Goal: Information Seeking & Learning: Learn about a topic

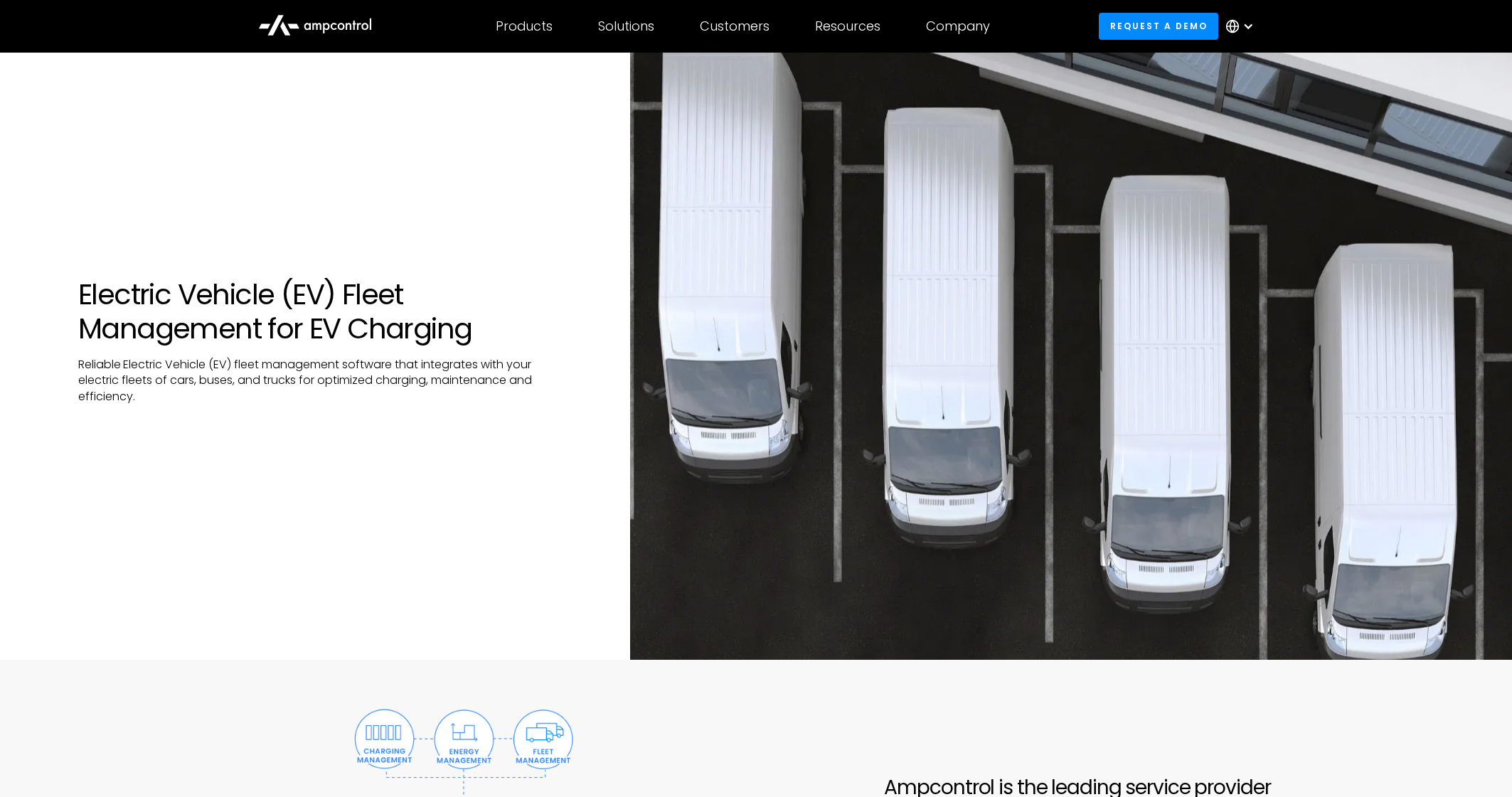
scroll to position [13, 0]
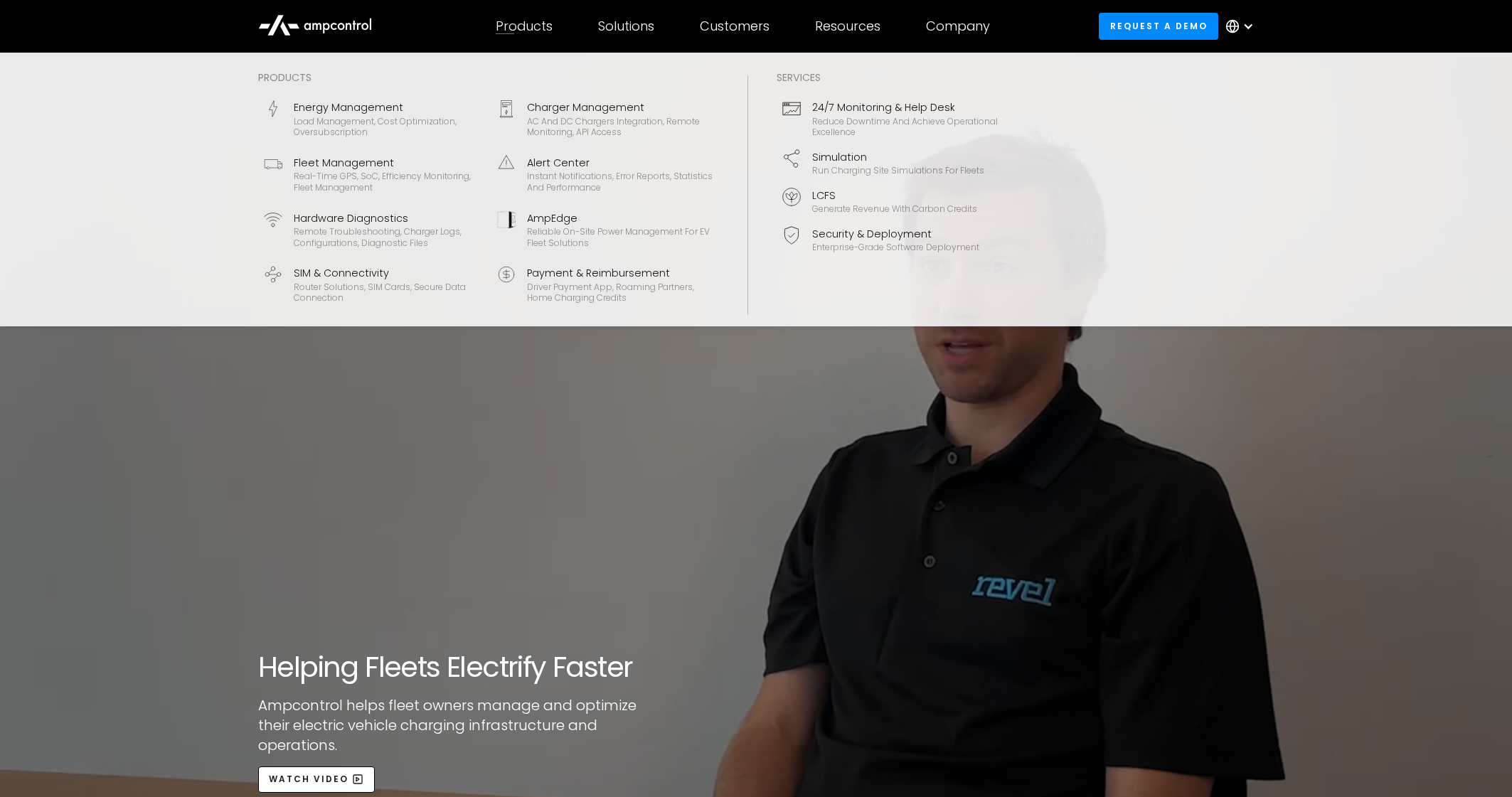
click at [544, 26] on div "Products" at bounding box center [524, 26] width 57 height 16
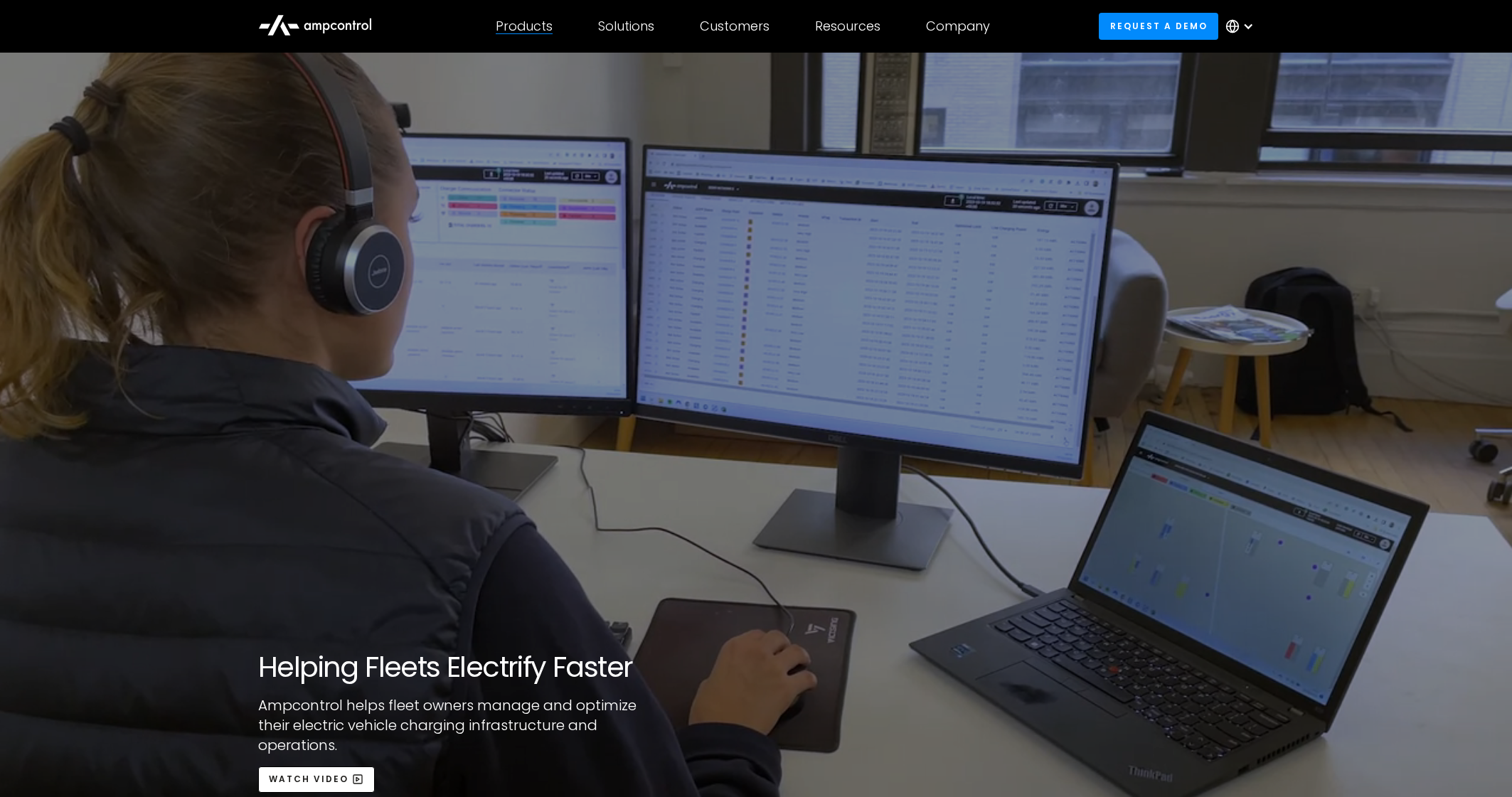
click at [544, 26] on div "Products" at bounding box center [524, 26] width 57 height 16
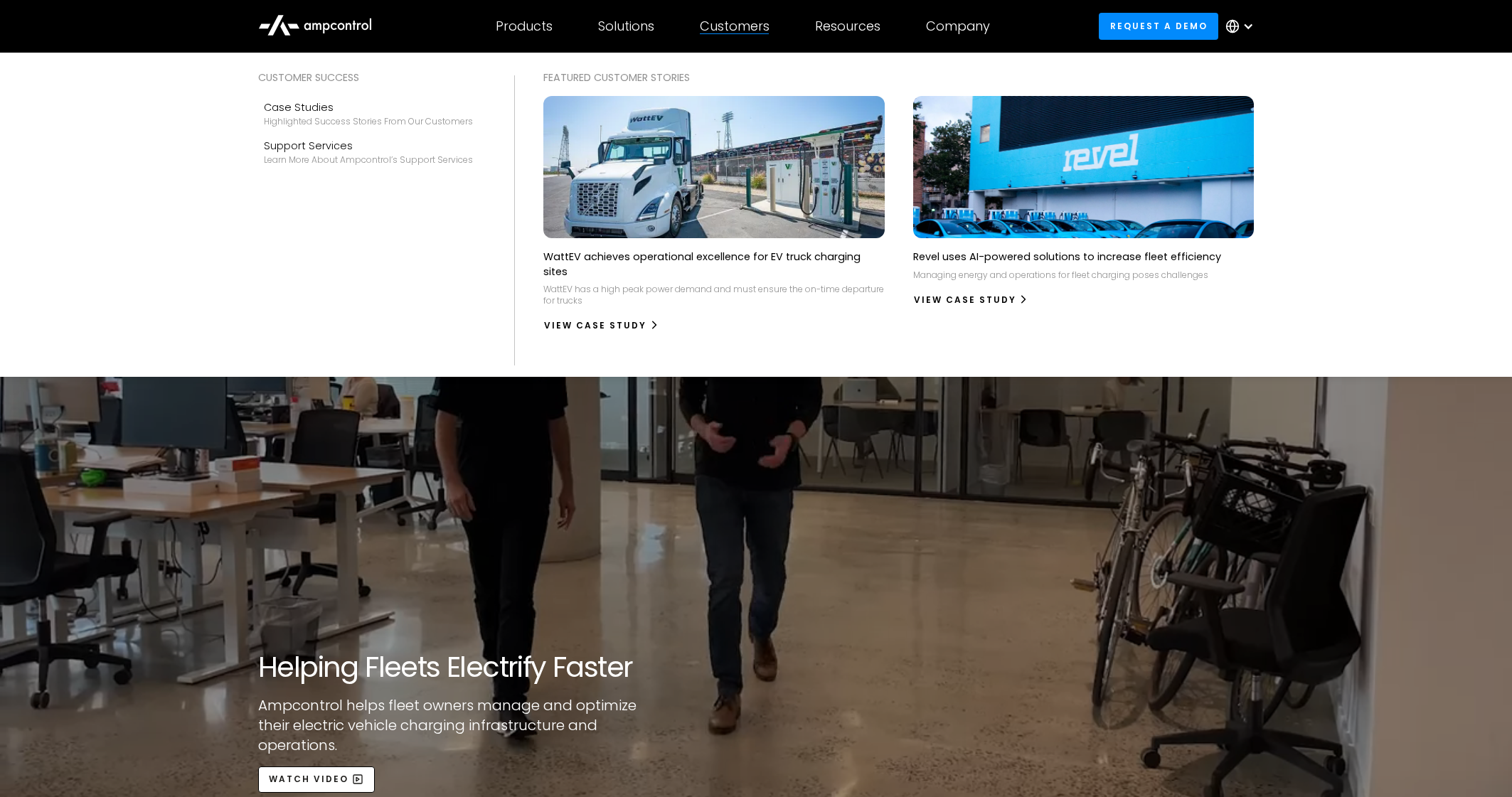
click at [729, 29] on div "Customers" at bounding box center [735, 26] width 70 height 16
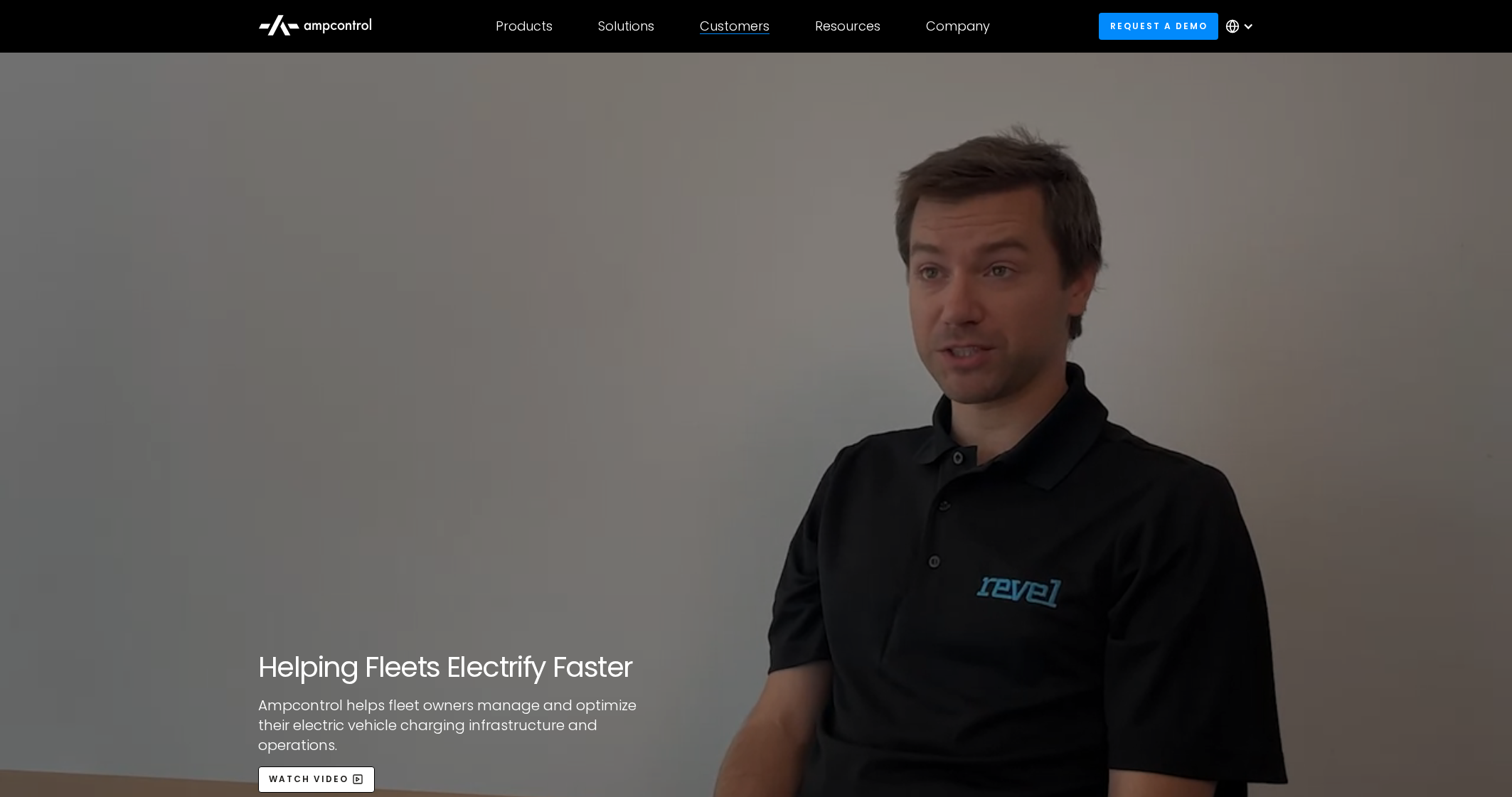
click at [726, 30] on div "Customers" at bounding box center [735, 26] width 70 height 16
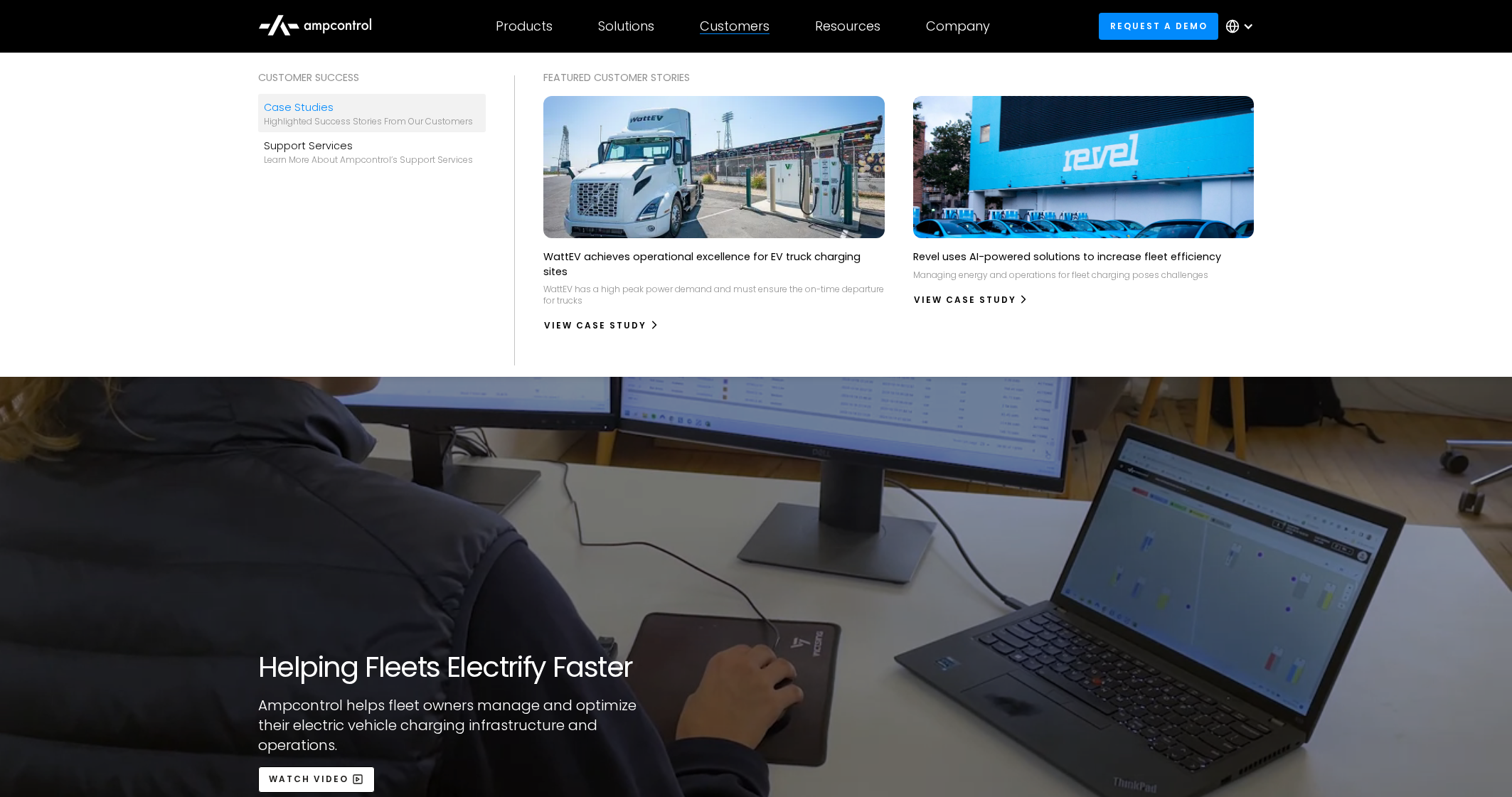
click at [341, 113] on div "Case Studies" at bounding box center [368, 107] width 209 height 16
